Goal: Task Accomplishment & Management: Use online tool/utility

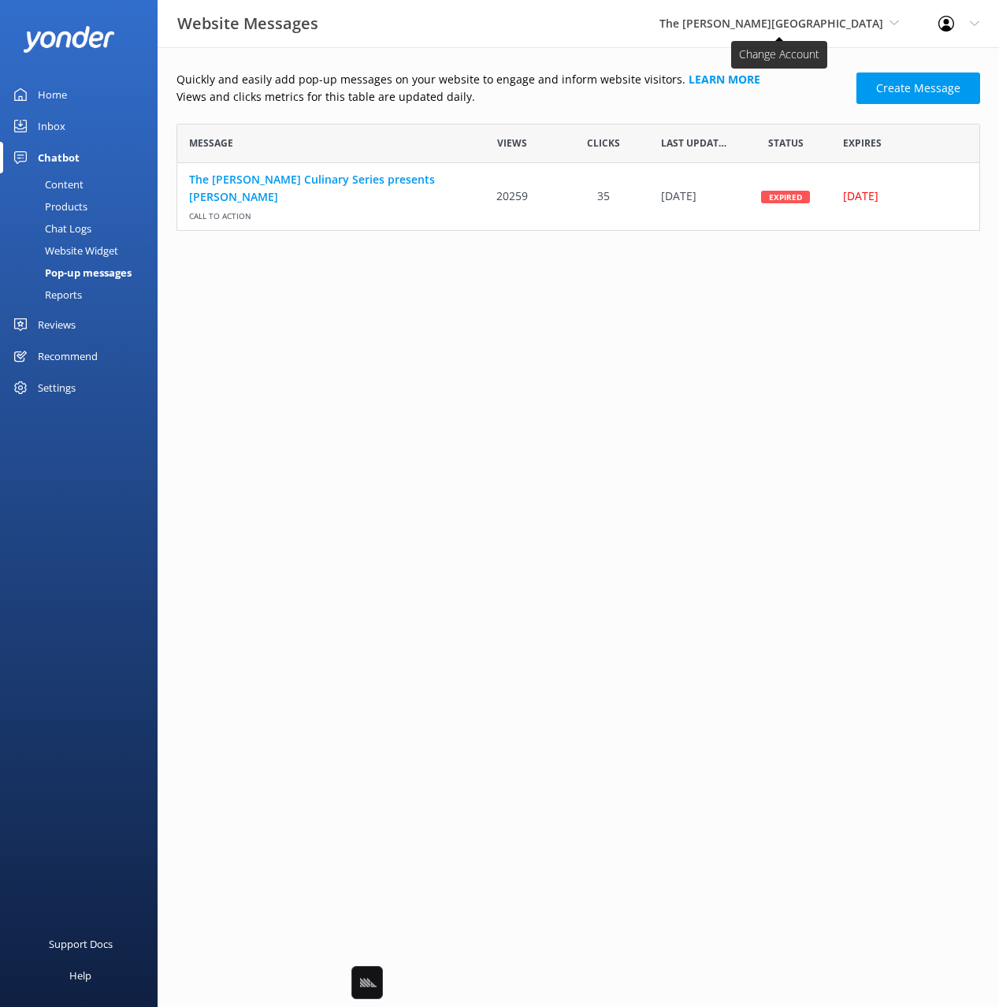
click at [820, 25] on span "The [PERSON_NAME][GEOGRAPHIC_DATA]" at bounding box center [772, 23] width 224 height 15
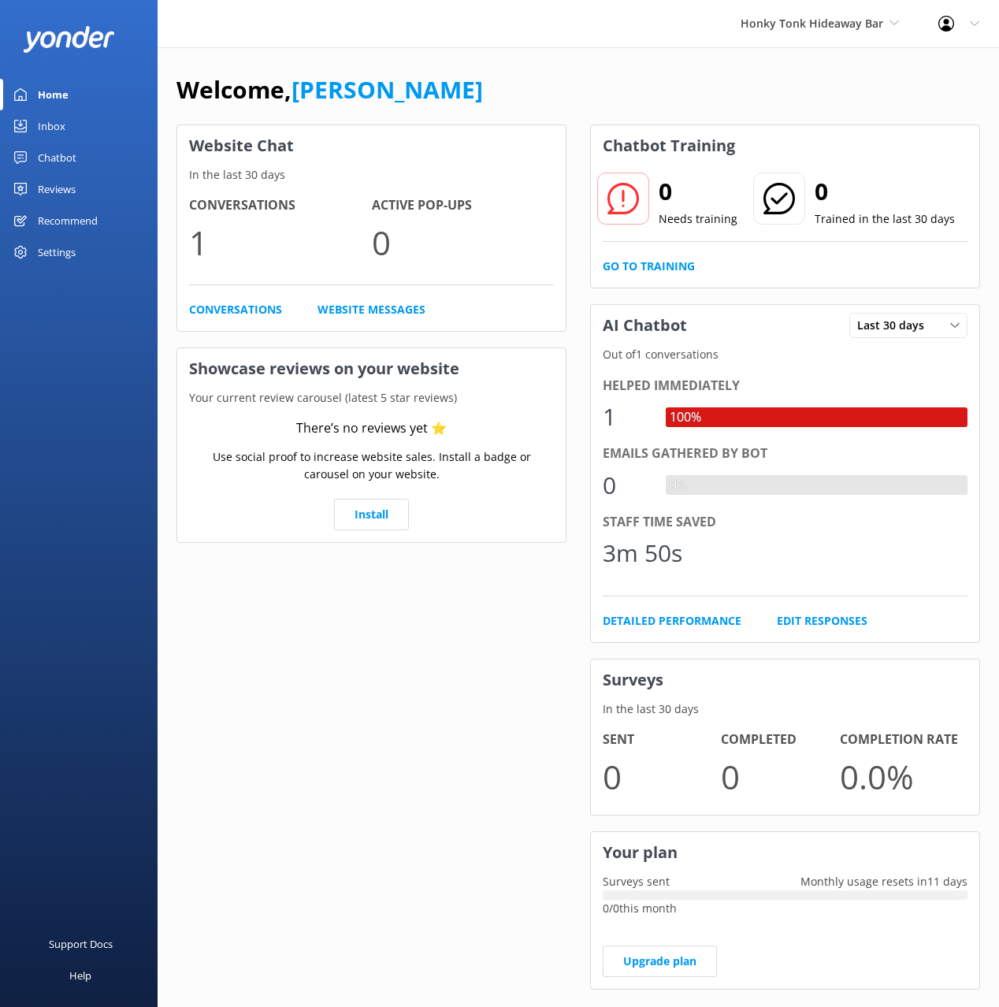
click at [55, 148] on div "Chatbot" at bounding box center [57, 158] width 39 height 32
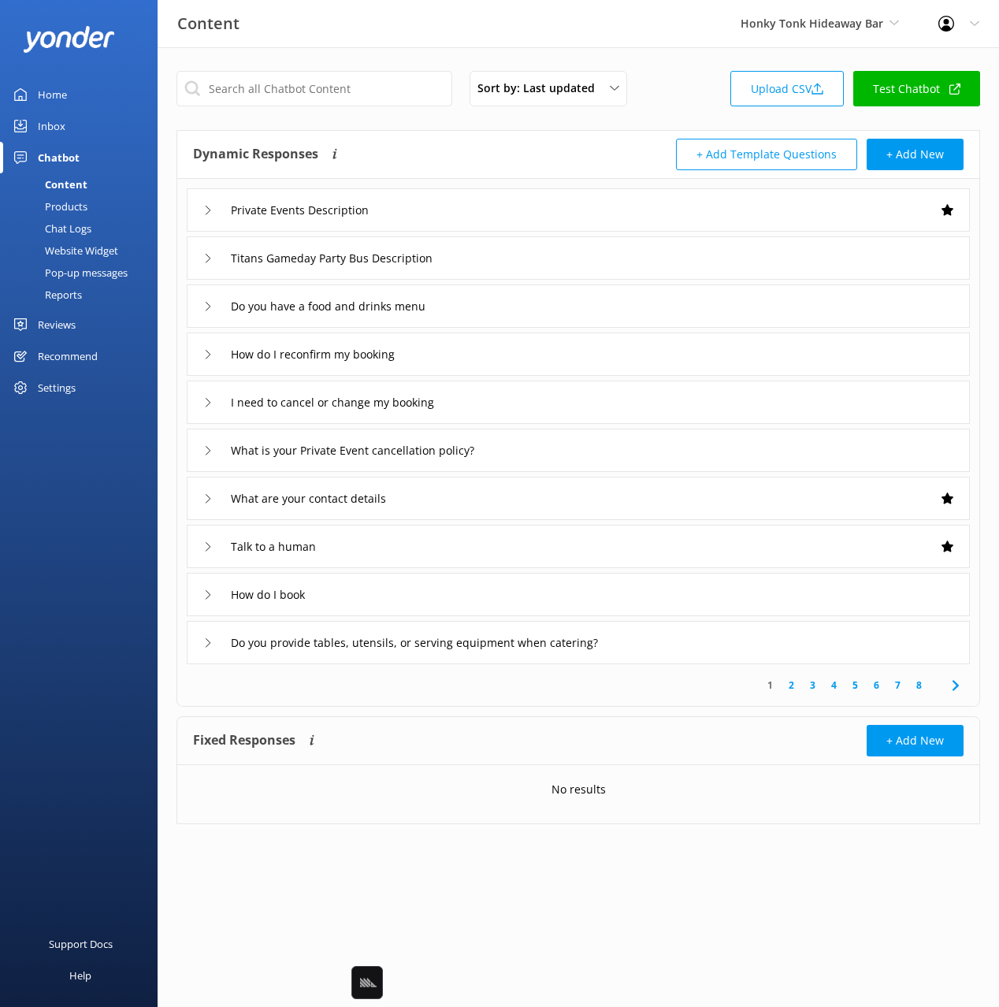
click at [88, 240] on div "Website Widget" at bounding box center [63, 251] width 109 height 22
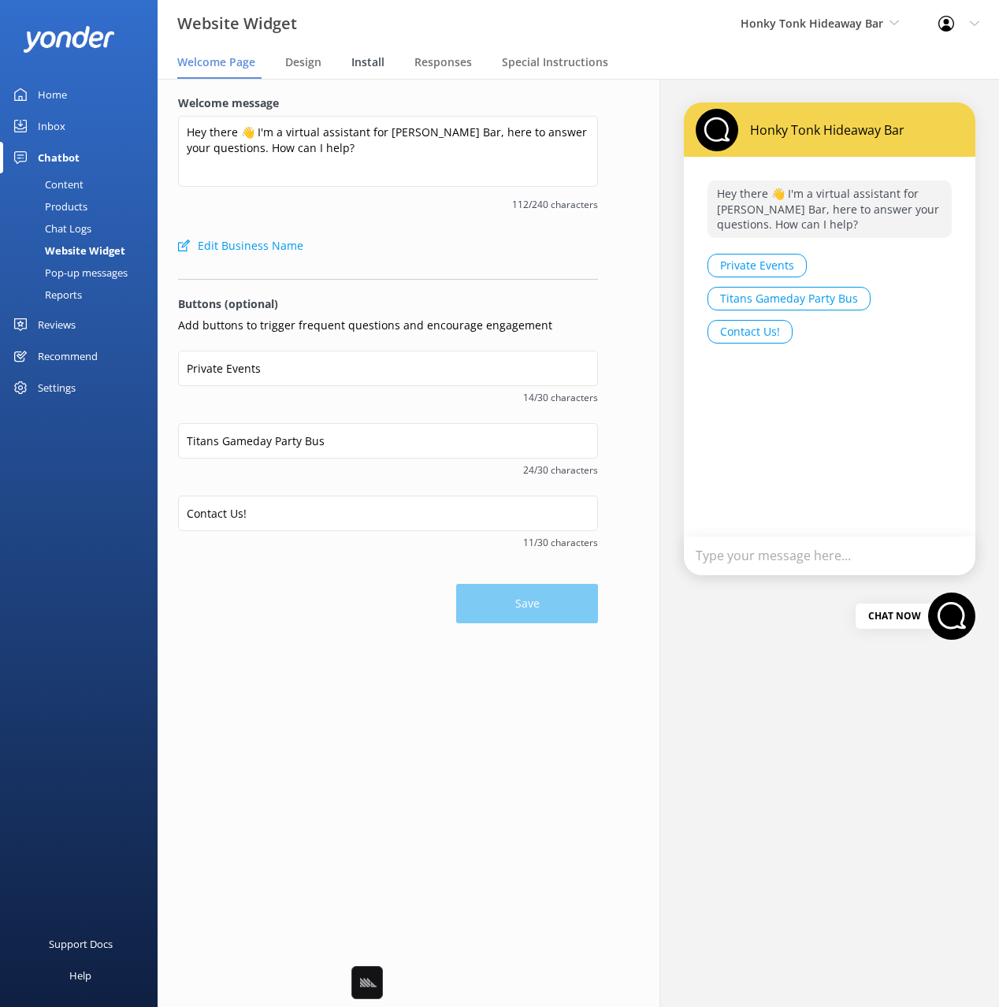
click at [375, 63] on span "Install" at bounding box center [367, 62] width 33 height 16
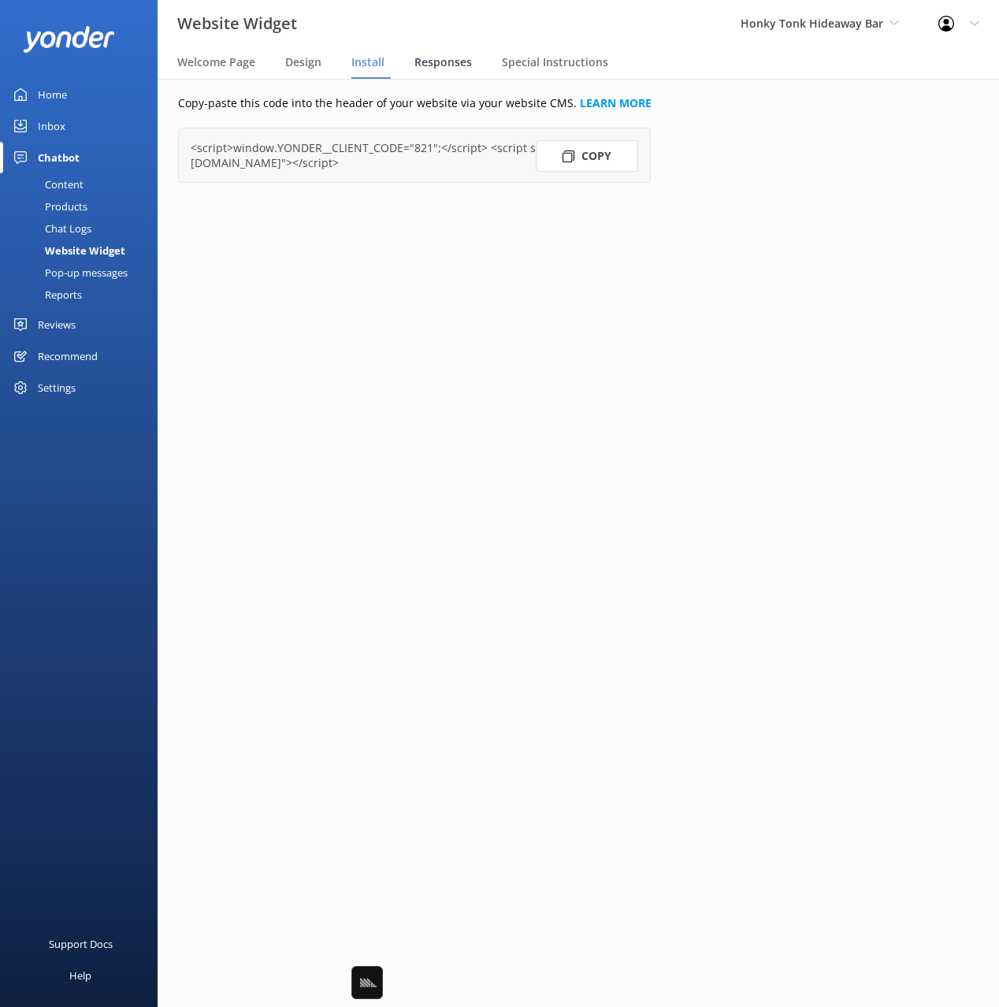
click at [445, 63] on span "Responses" at bounding box center [443, 62] width 58 height 16
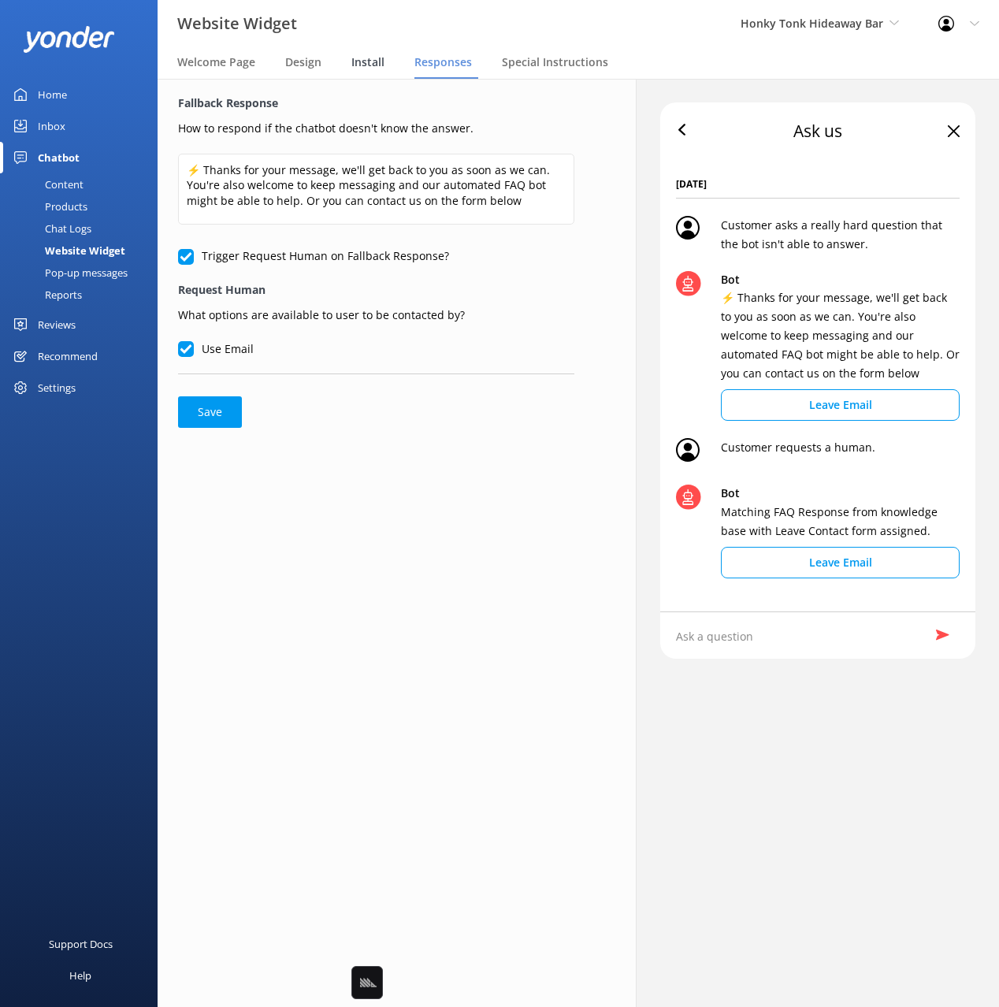
click at [368, 65] on span "Install" at bounding box center [367, 62] width 33 height 16
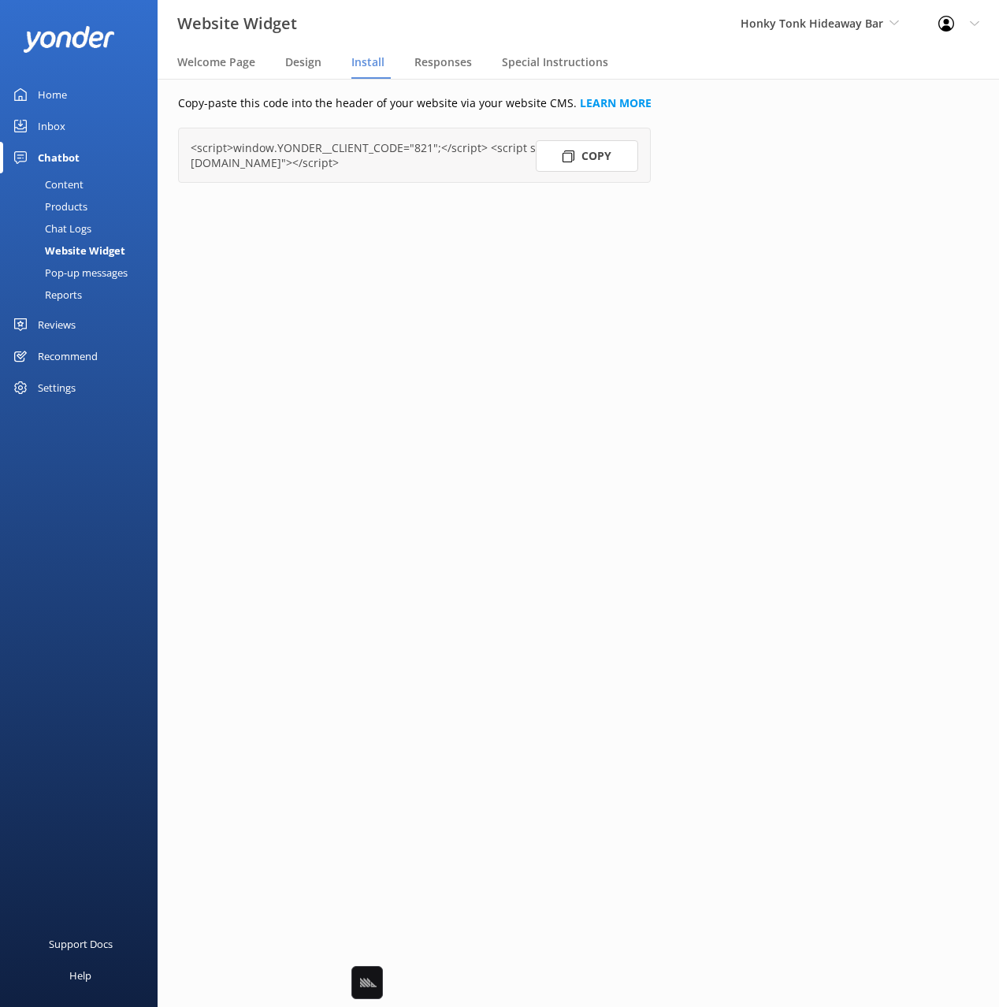
click at [574, 147] on button "Copy" at bounding box center [587, 156] width 102 height 32
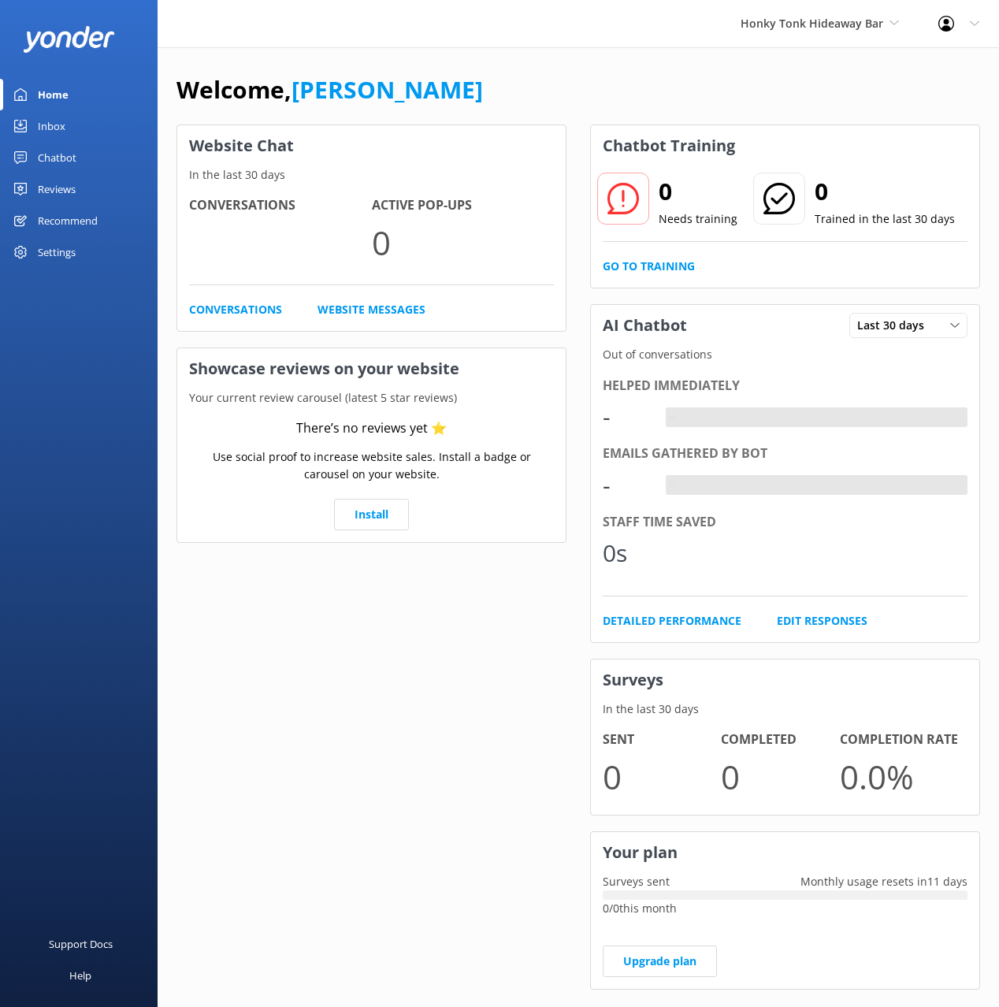
click at [58, 163] on div "Chatbot" at bounding box center [57, 158] width 39 height 32
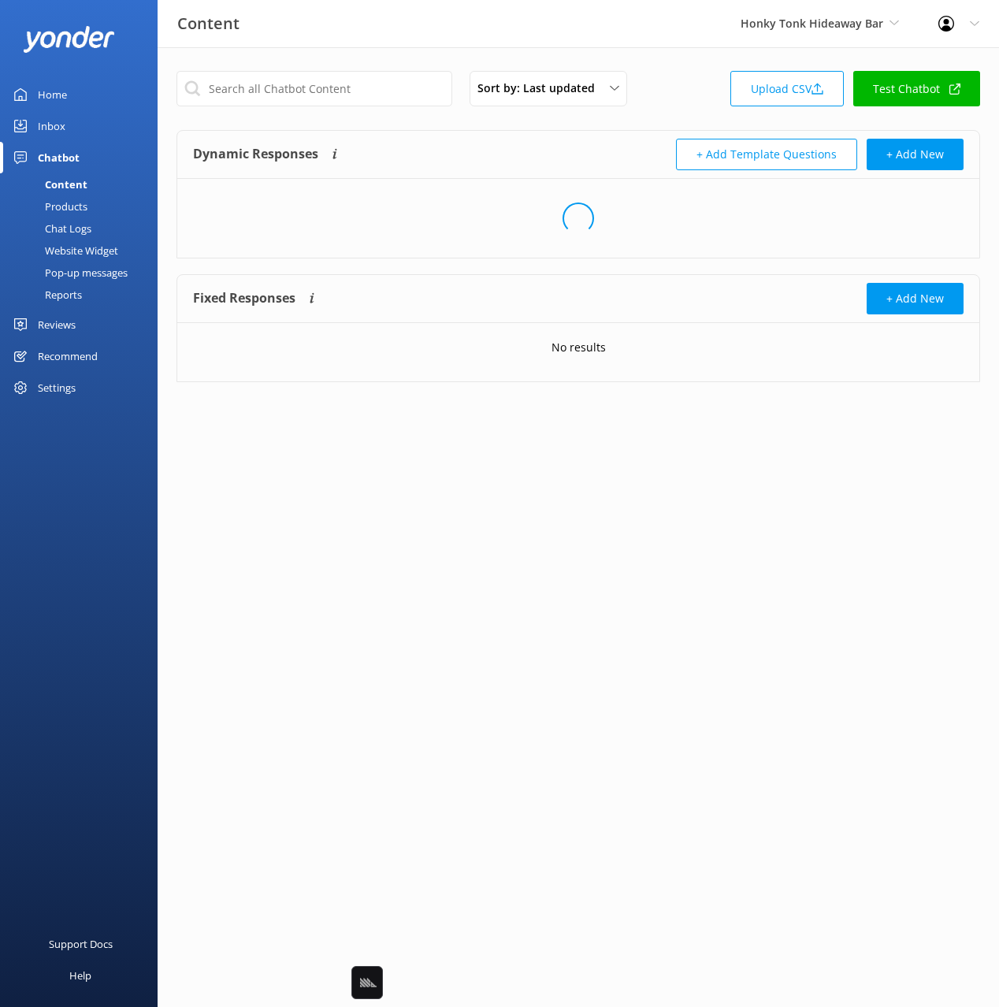
drag, startPoint x: 74, startPoint y: 277, endPoint x: 132, endPoint y: 281, distance: 57.7
click at [74, 277] on div "Pop-up messages" at bounding box center [68, 273] width 118 height 22
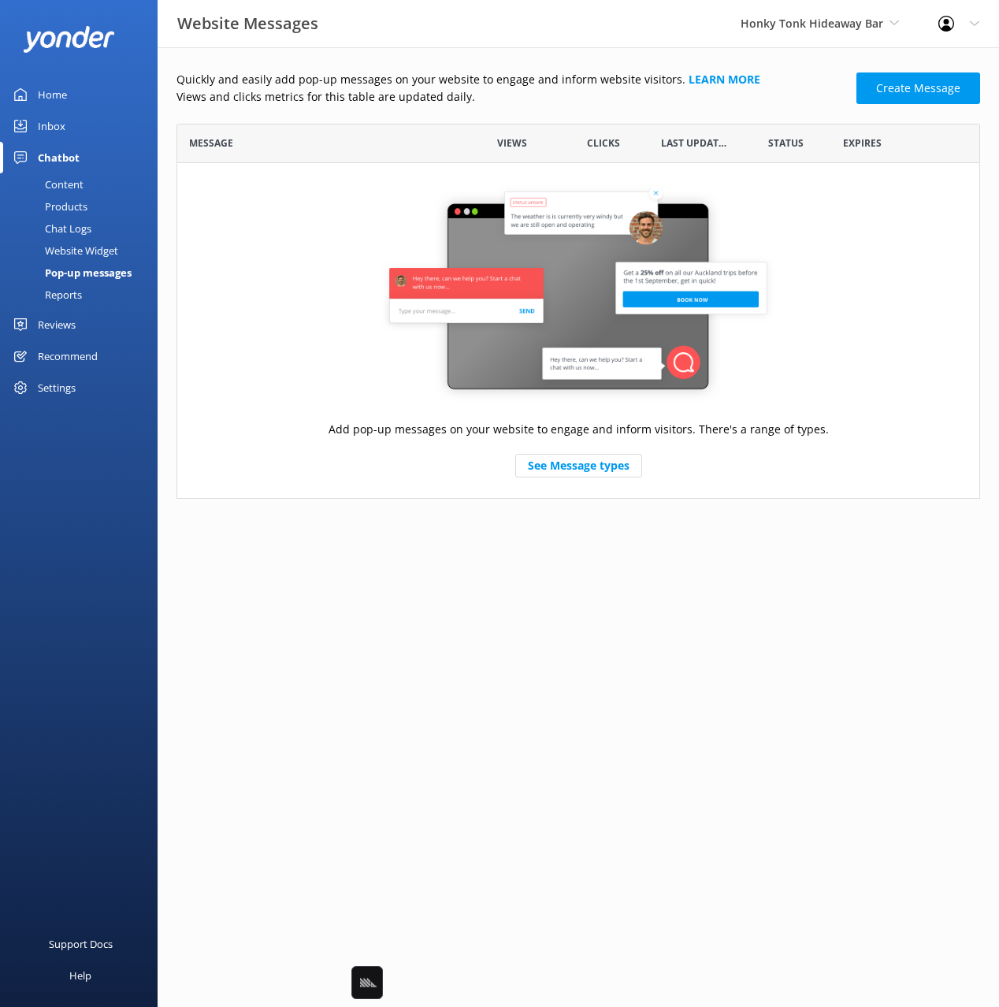
scroll to position [375, 804]
click at [459, 119] on div "Quickly and easily add pop-up messages on your website to engage and inform web…" at bounding box center [579, 285] width 804 height 428
click at [771, 71] on p "Quickly and easily add pop-up messages on your website to engage and inform web…" at bounding box center [512, 79] width 671 height 17
drag, startPoint x: 775, startPoint y: 80, endPoint x: 849, endPoint y: 87, distance: 75.3
click at [775, 80] on p "Quickly and easily add pop-up messages on your website to engage and inform web…" at bounding box center [512, 79] width 671 height 17
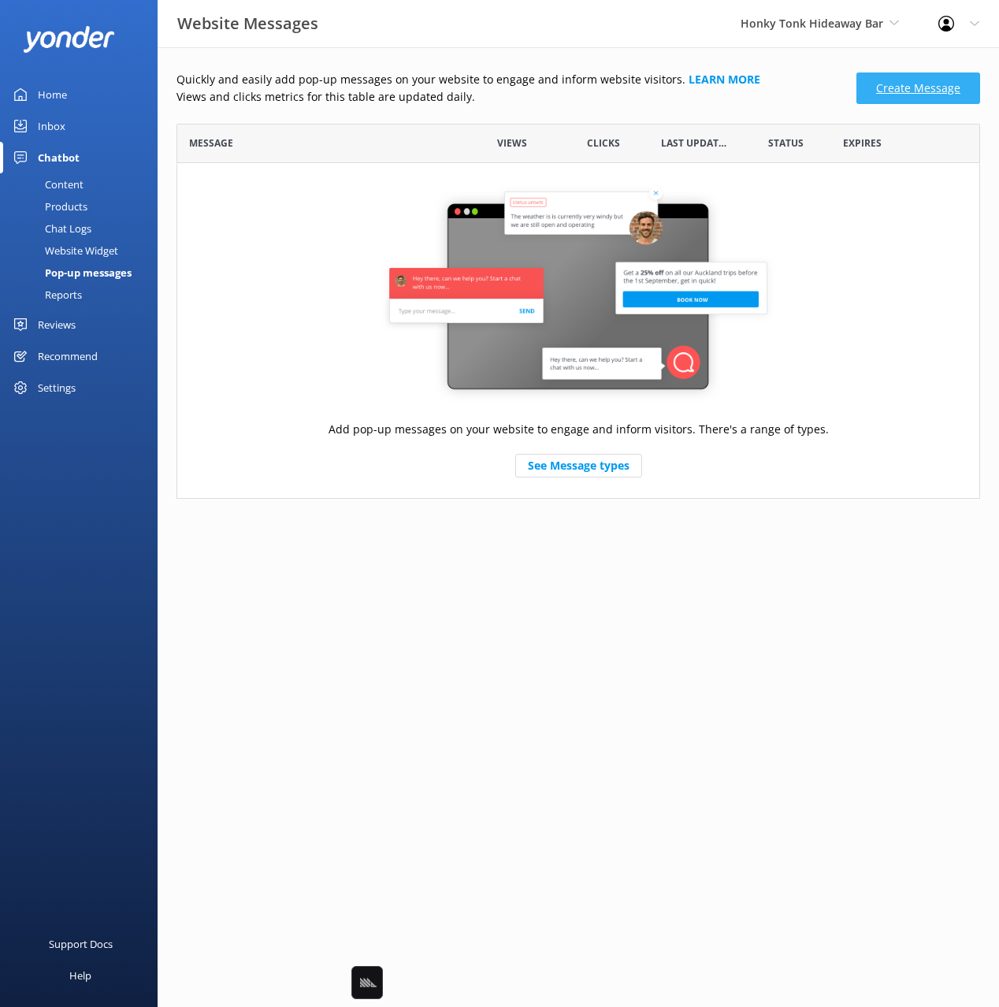
click at [884, 92] on link "Create Message" at bounding box center [919, 88] width 124 height 32
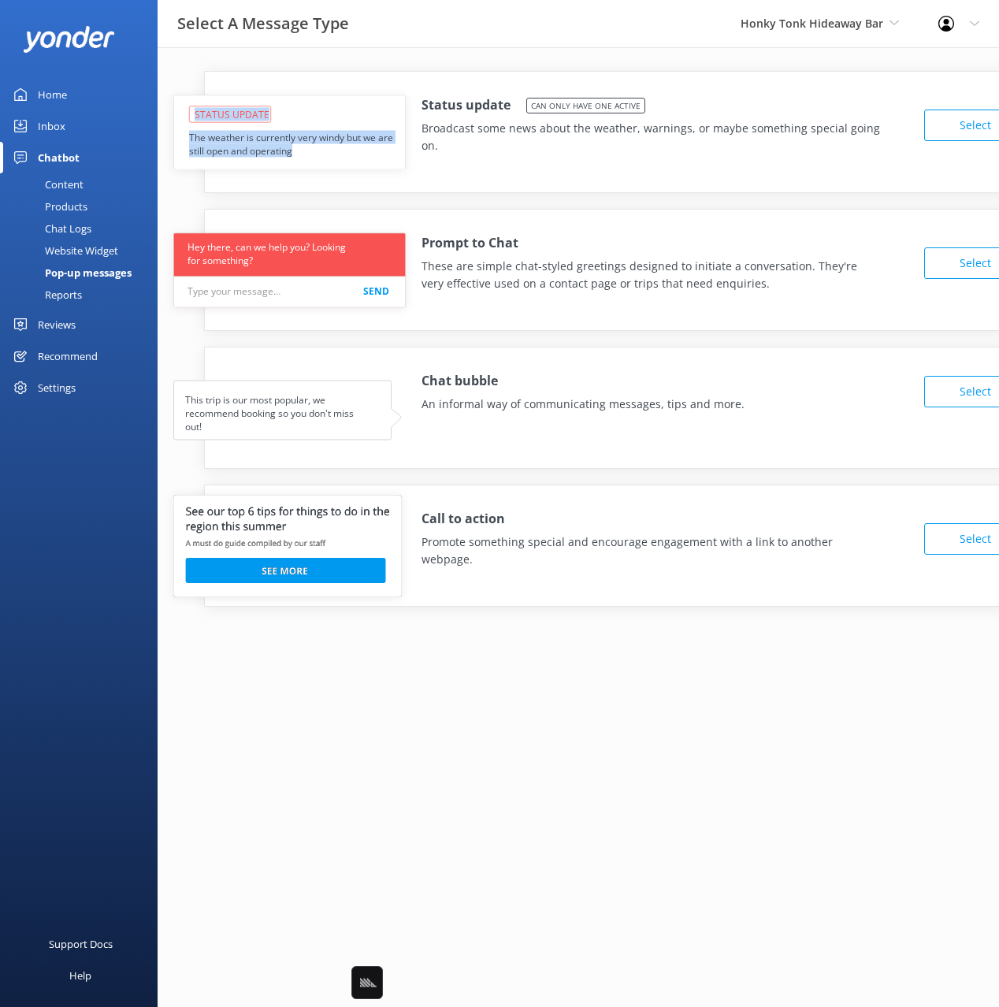
drag, startPoint x: 347, startPoint y: 142, endPoint x: 351, endPoint y: 193, distance: 51.3
click at [393, 151] on div "Status update Can only have one active Broadcast some news about the weather, w…" at bounding box center [579, 350] width 842 height 607
drag, startPoint x: 443, startPoint y: 239, endPoint x: 423, endPoint y: 239, distance: 19.7
click at [443, 239] on h4 "Prompt to Chat" at bounding box center [470, 243] width 97 height 20
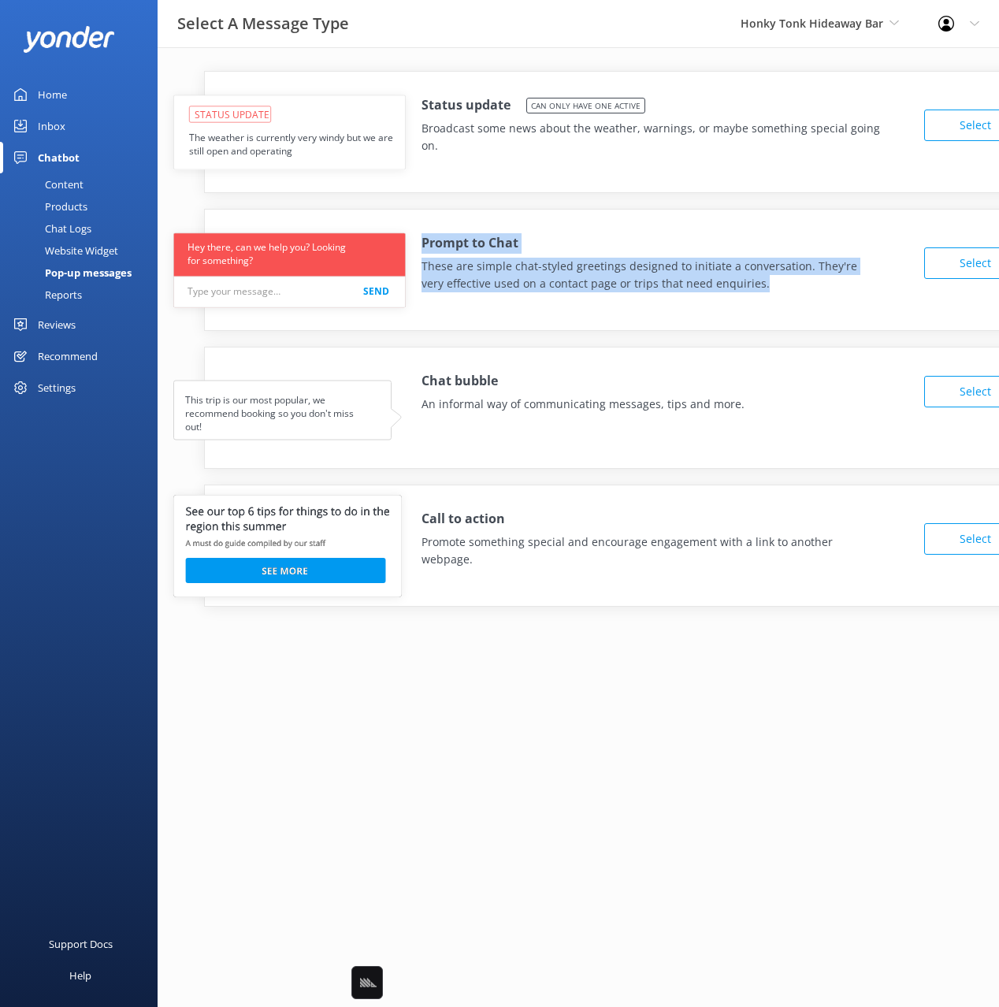
drag, startPoint x: 483, startPoint y: 263, endPoint x: 660, endPoint y: 321, distance: 186.6
click at [661, 323] on div "Prompt to Chat These are simple chat-styled greetings designed to initiate a co…" at bounding box center [627, 270] width 847 height 122
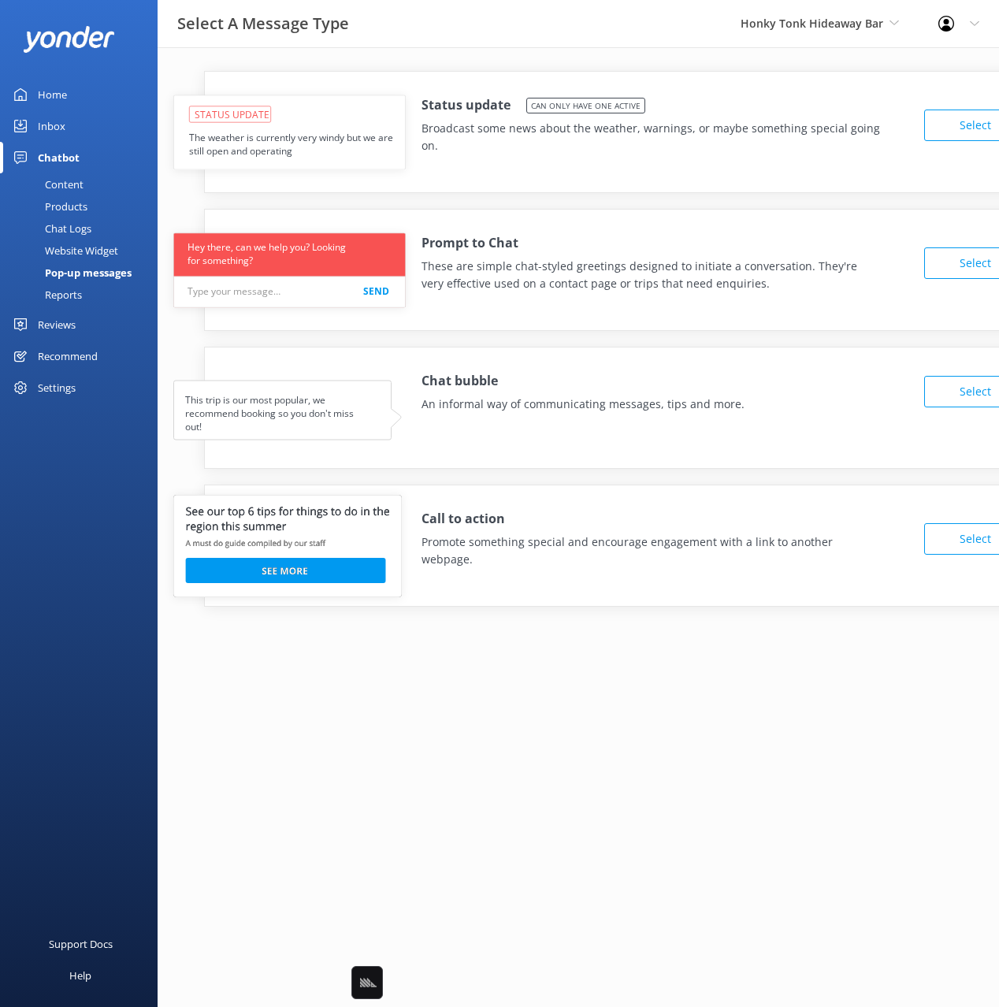
click at [799, 288] on p "These are simple chat-styled greetings designed to initiate a conversation. The…" at bounding box center [651, 275] width 459 height 35
